Goal: Information Seeking & Learning: Learn about a topic

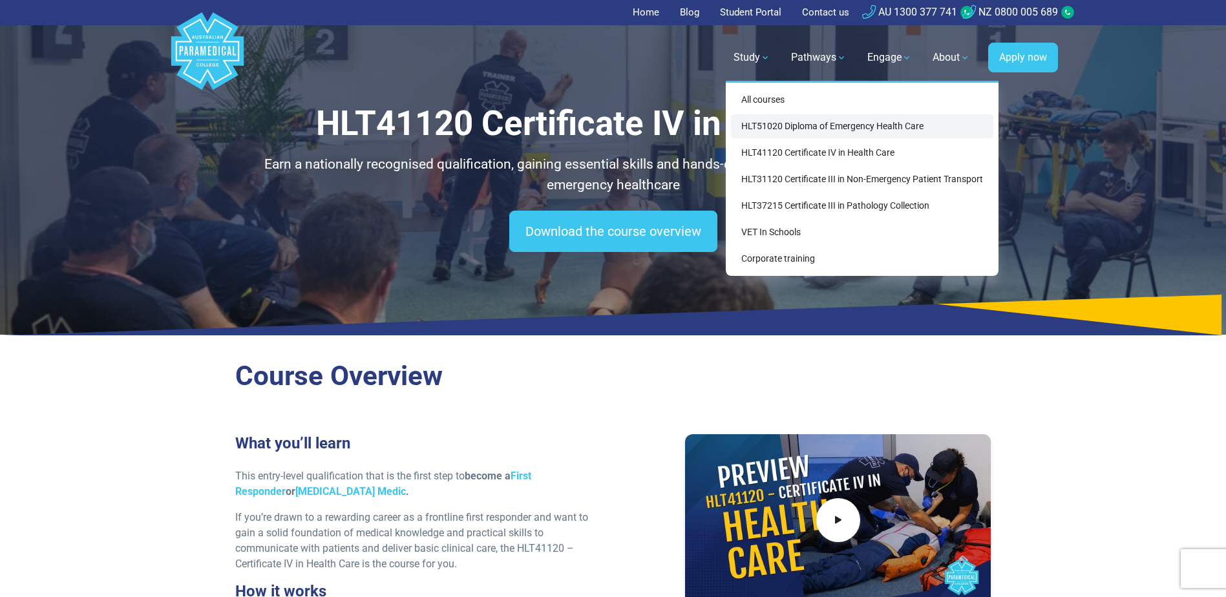
click at [800, 126] on link "HLT51020 Diploma of Emergency Health Care" at bounding box center [862, 126] width 262 height 24
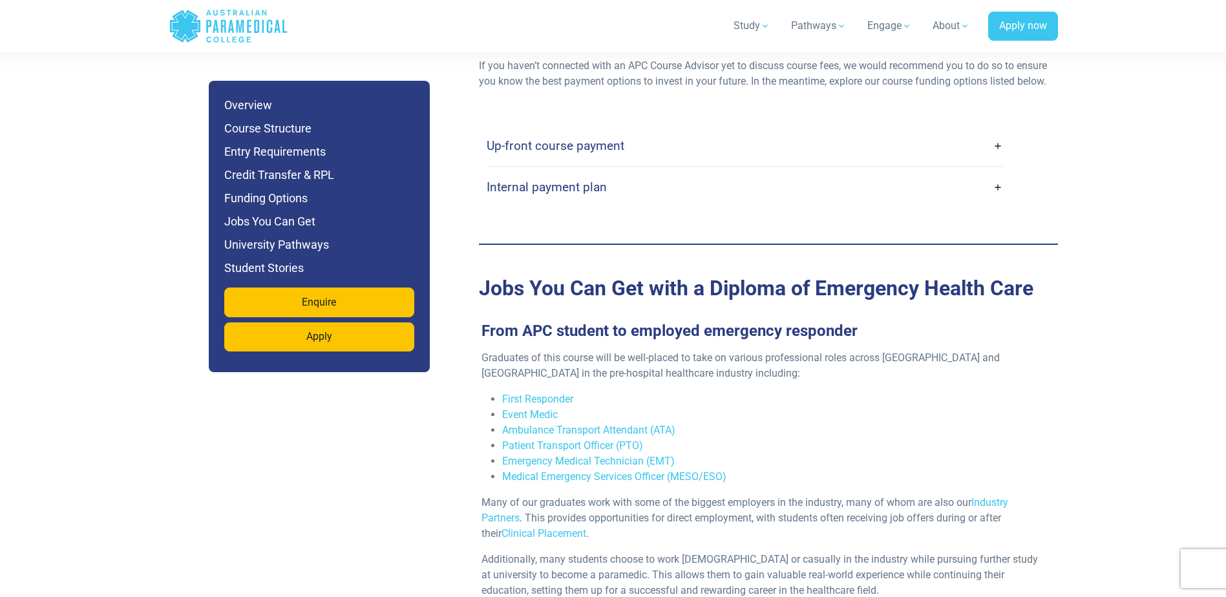
scroll to position [4135, 0]
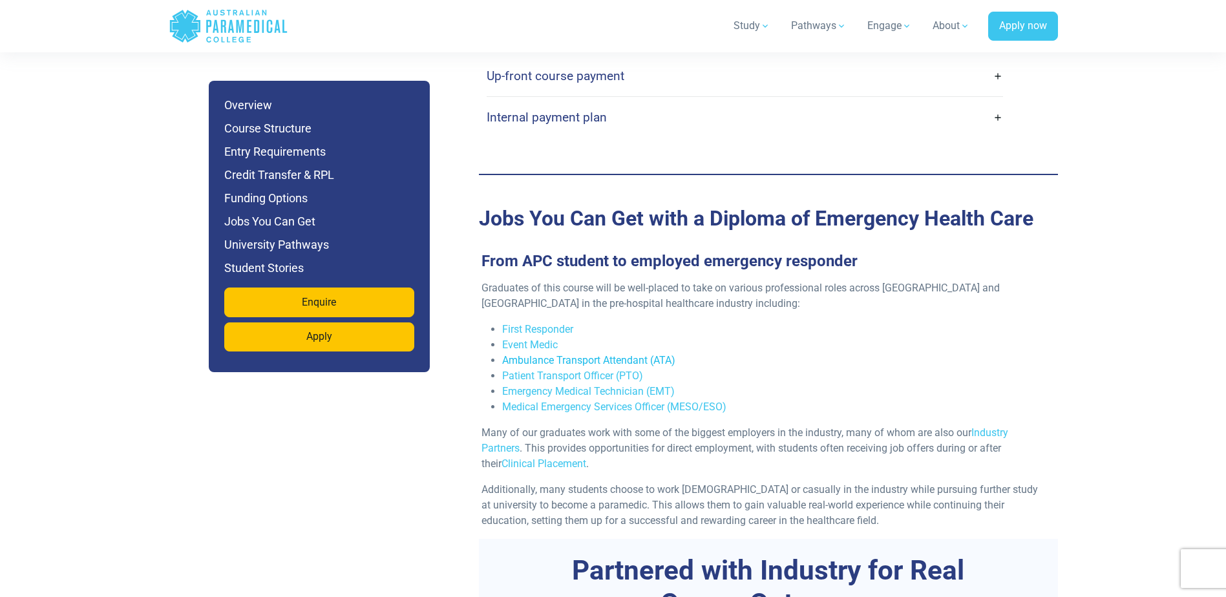
click at [631, 354] on link "Ambulance Transport Attendant (ATA)" at bounding box center [588, 360] width 173 height 12
click at [633, 385] on link "Emergency Medical Technician (EMT)" at bounding box center [588, 391] width 173 height 12
click at [624, 401] on link "Medical Emergency Services Officer (MESO/ESO)" at bounding box center [614, 407] width 224 height 12
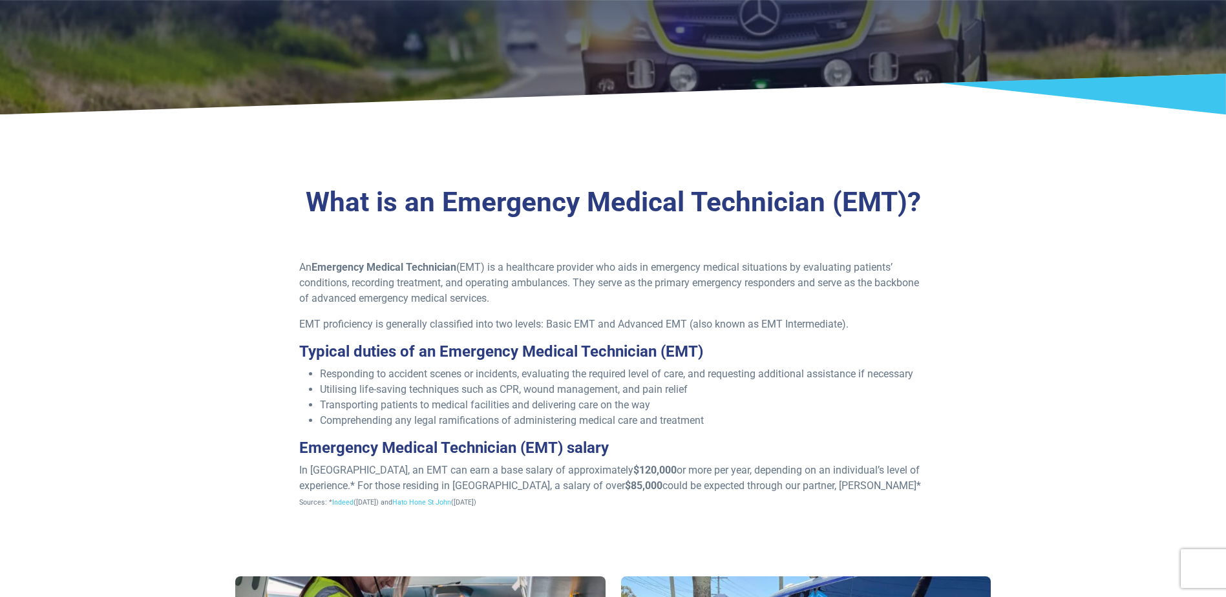
scroll to position [258, 0]
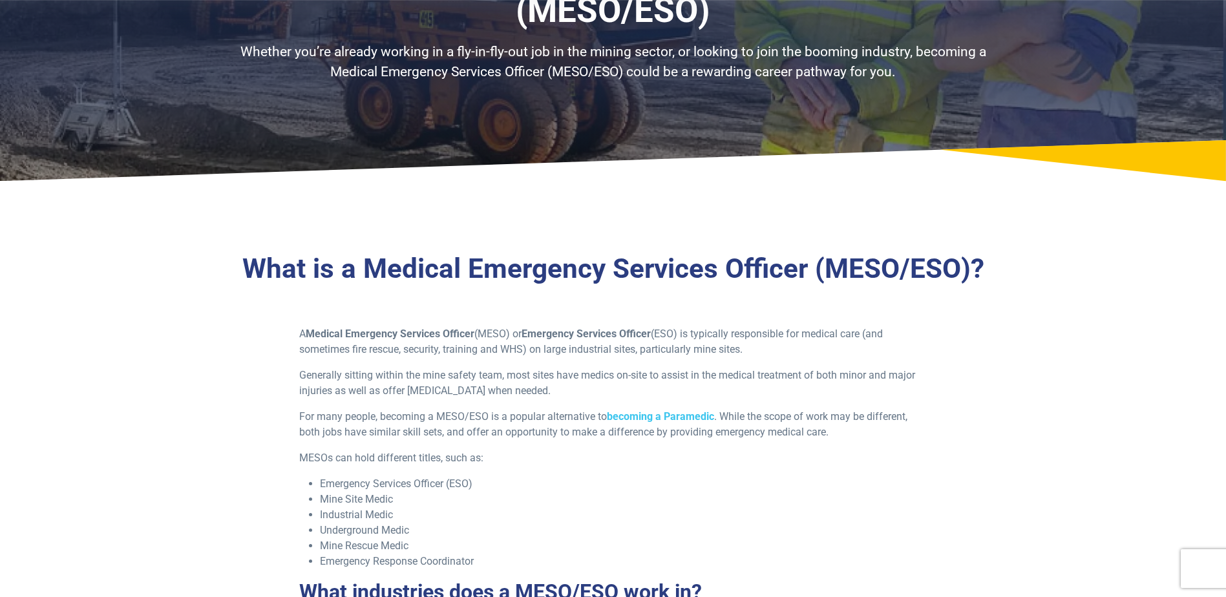
scroll to position [194, 0]
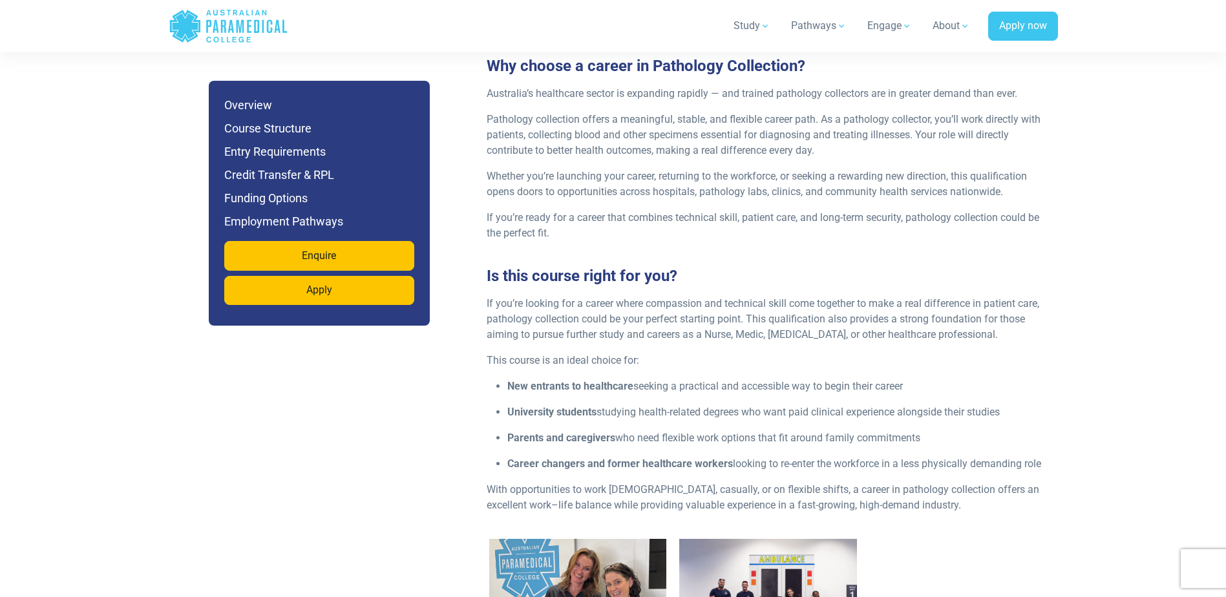
scroll to position [1357, 0]
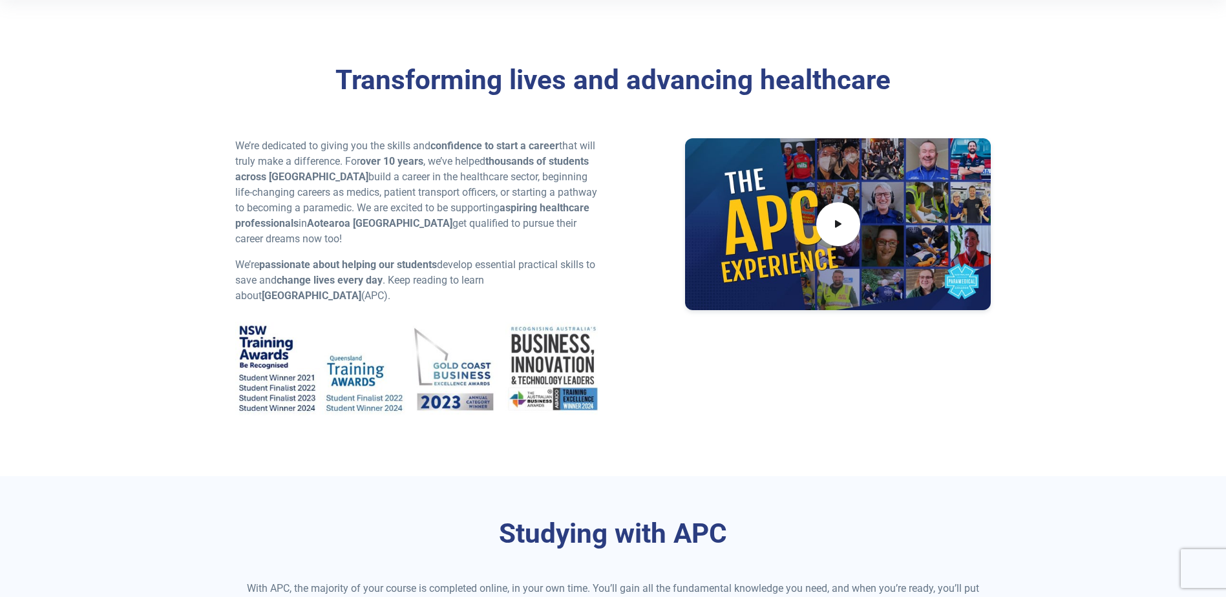
scroll to position [323, 0]
